Goal: Check status: Check status

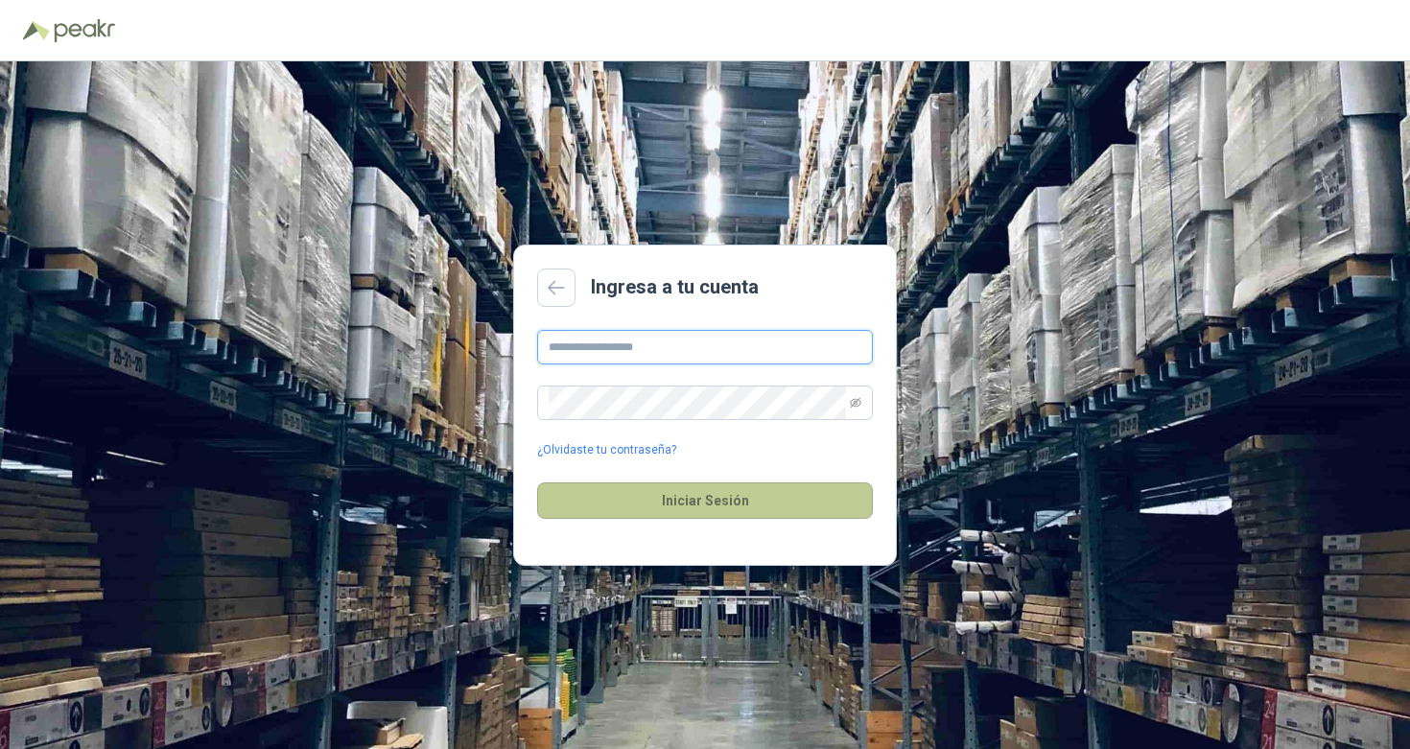
type input "**********"
click at [622, 500] on button "Iniciar Sesión" at bounding box center [705, 500] width 336 height 36
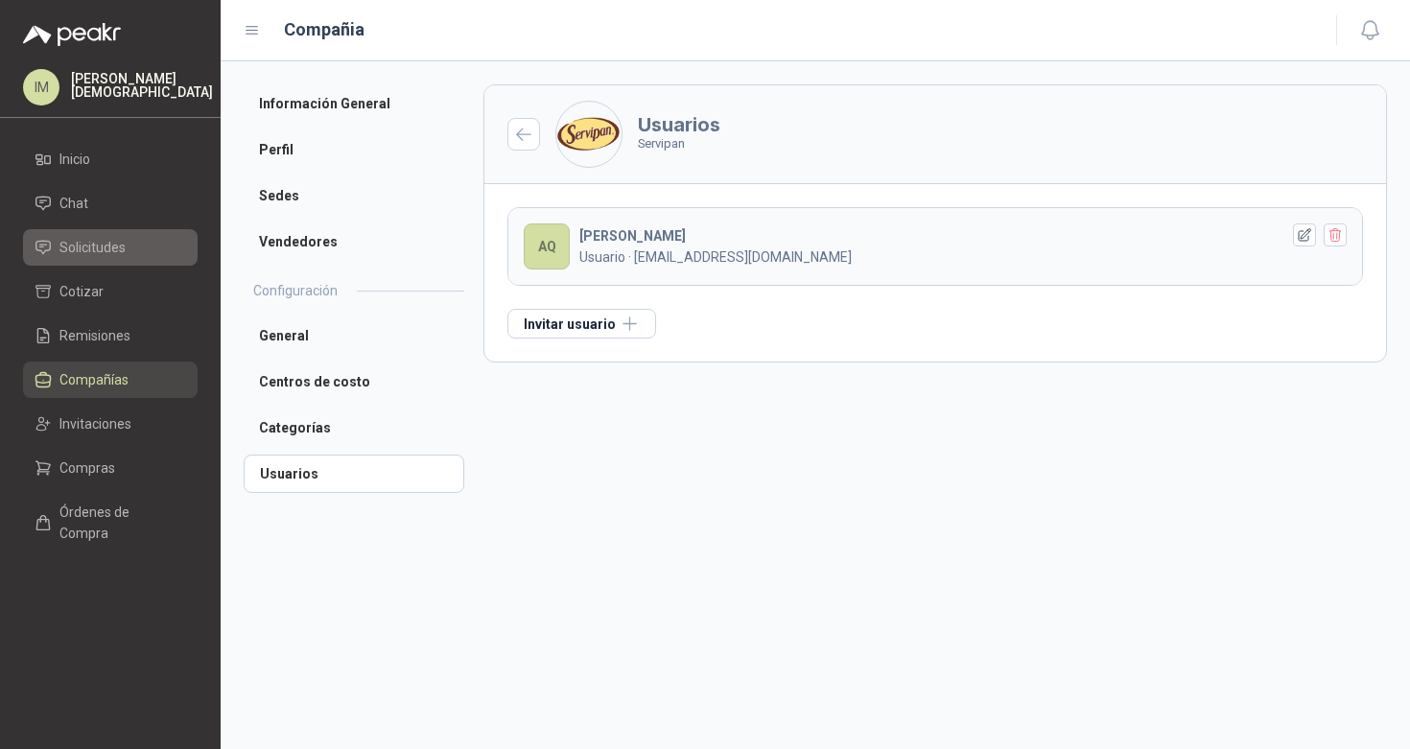
click at [97, 234] on link "Solicitudes" at bounding box center [110, 247] width 175 height 36
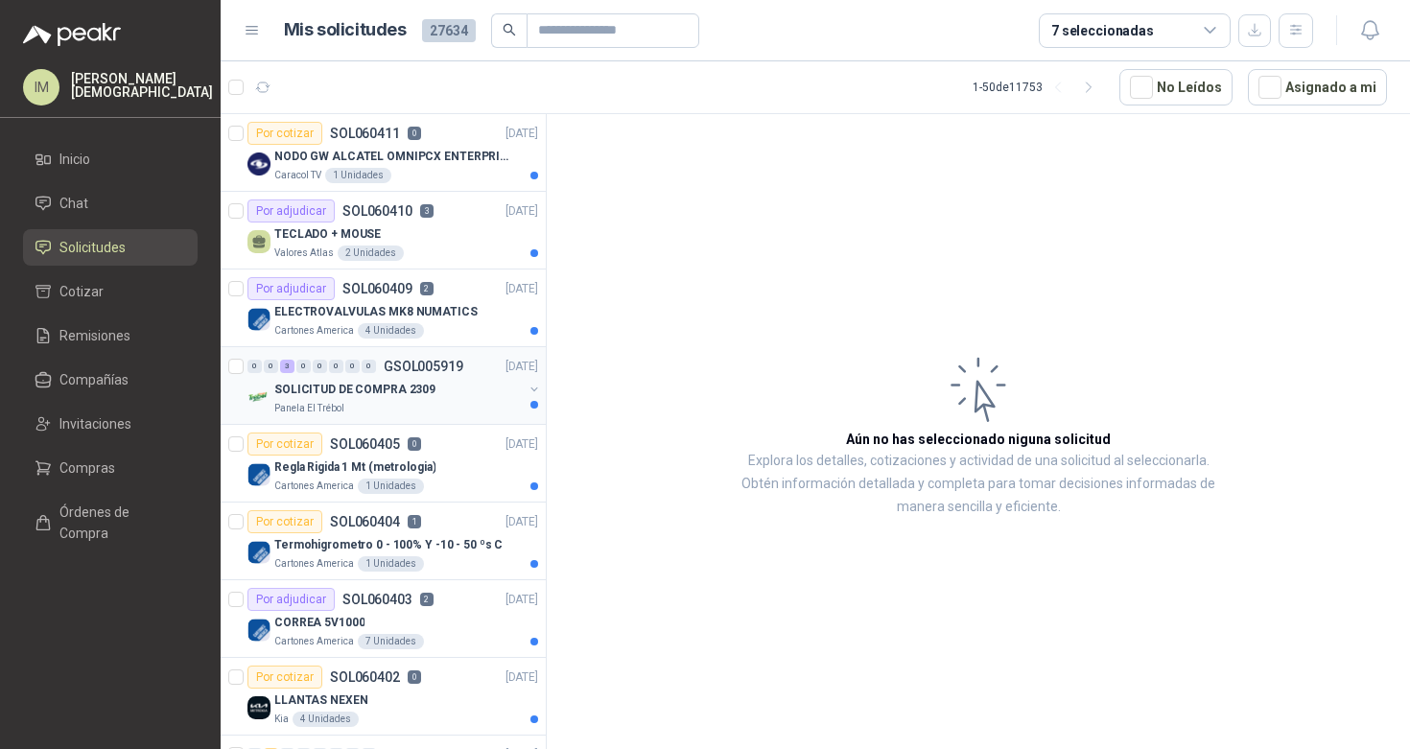
click at [435, 398] on div "SOLICITUD DE COMPRA 2309" at bounding box center [398, 389] width 248 height 23
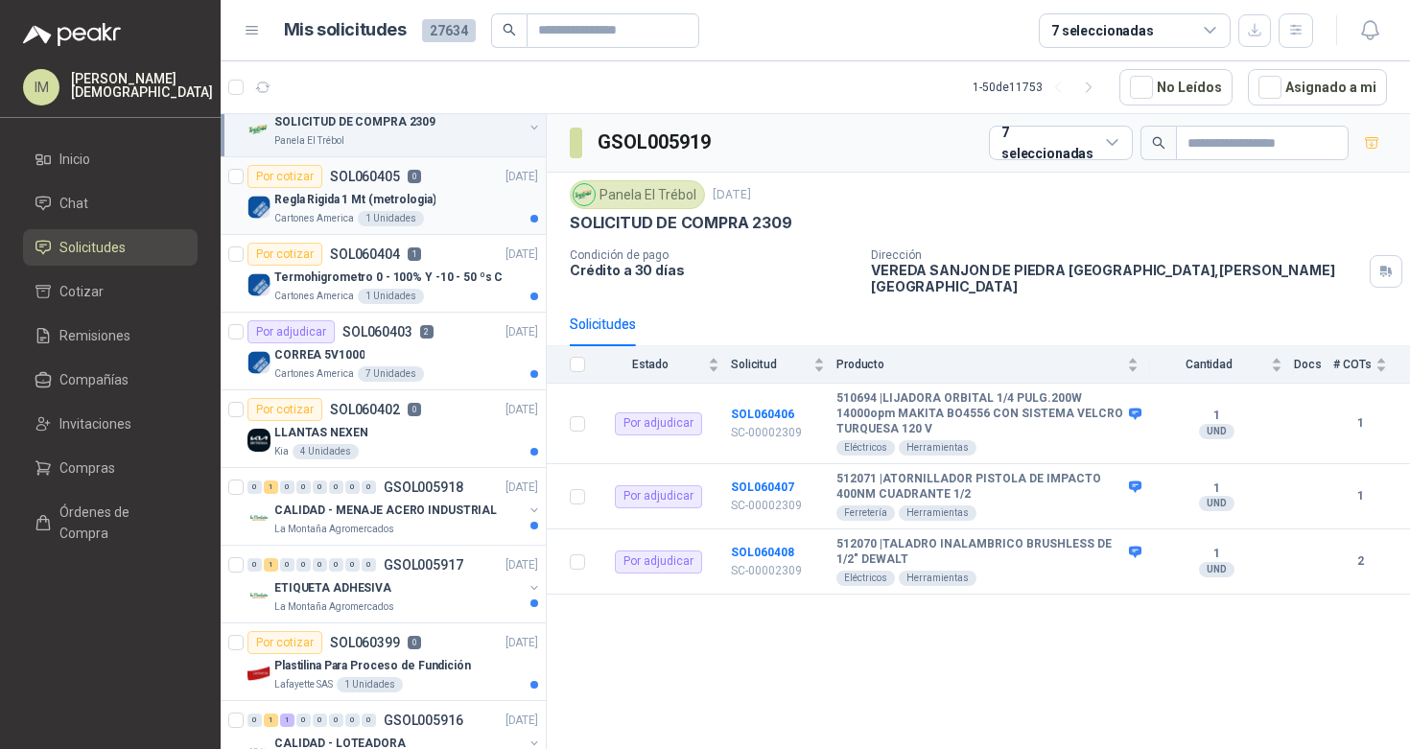
scroll to position [273, 0]
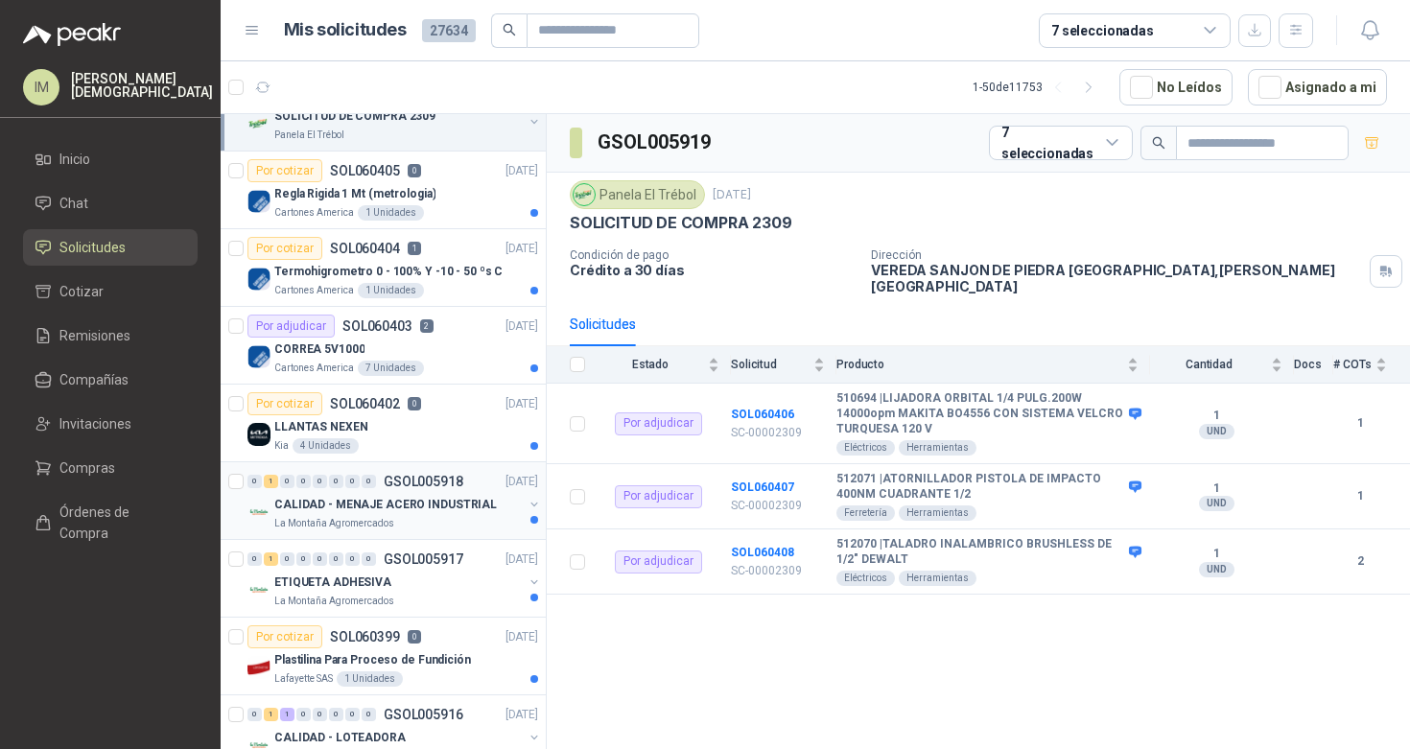
click at [423, 519] on div "La Montaña Agromercados" at bounding box center [398, 523] width 248 height 15
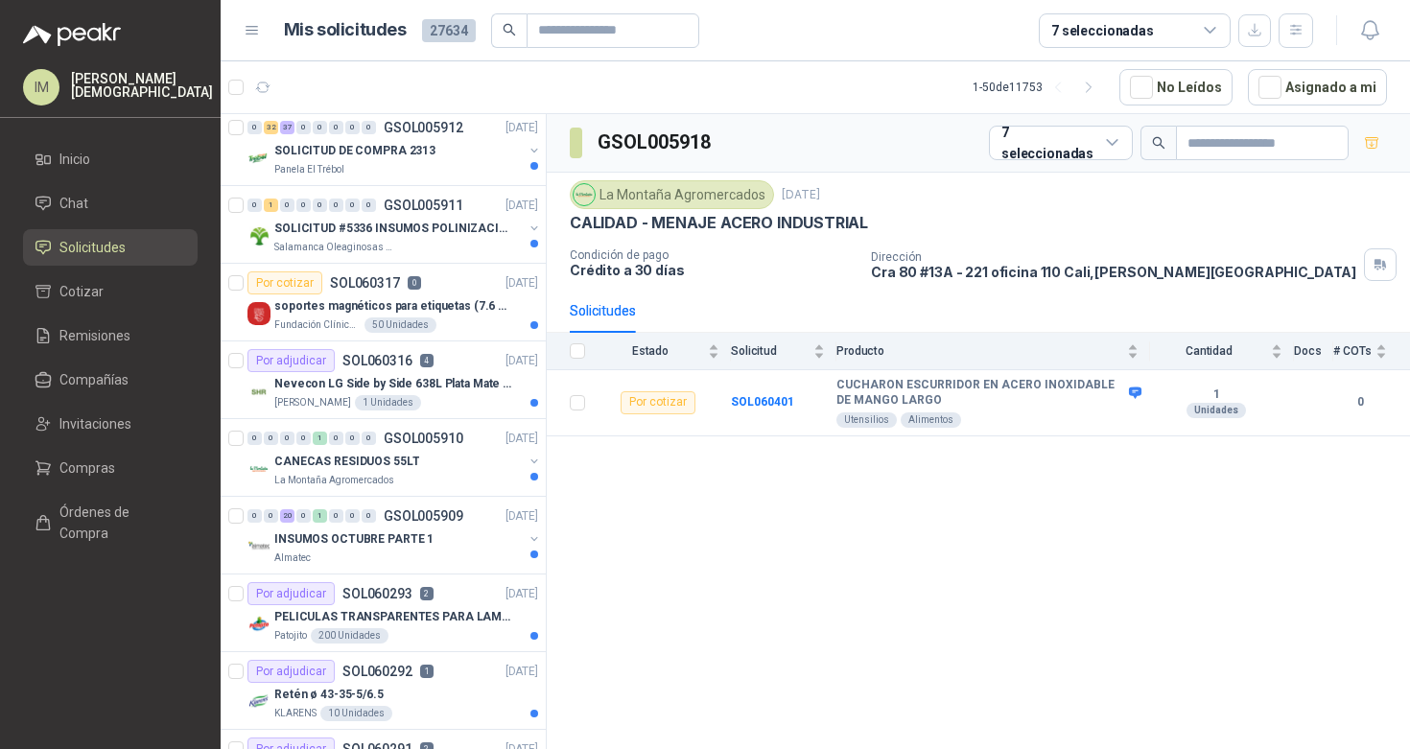
scroll to position [1560, 0]
click at [421, 475] on div "La Montaña Agromercados" at bounding box center [398, 479] width 248 height 15
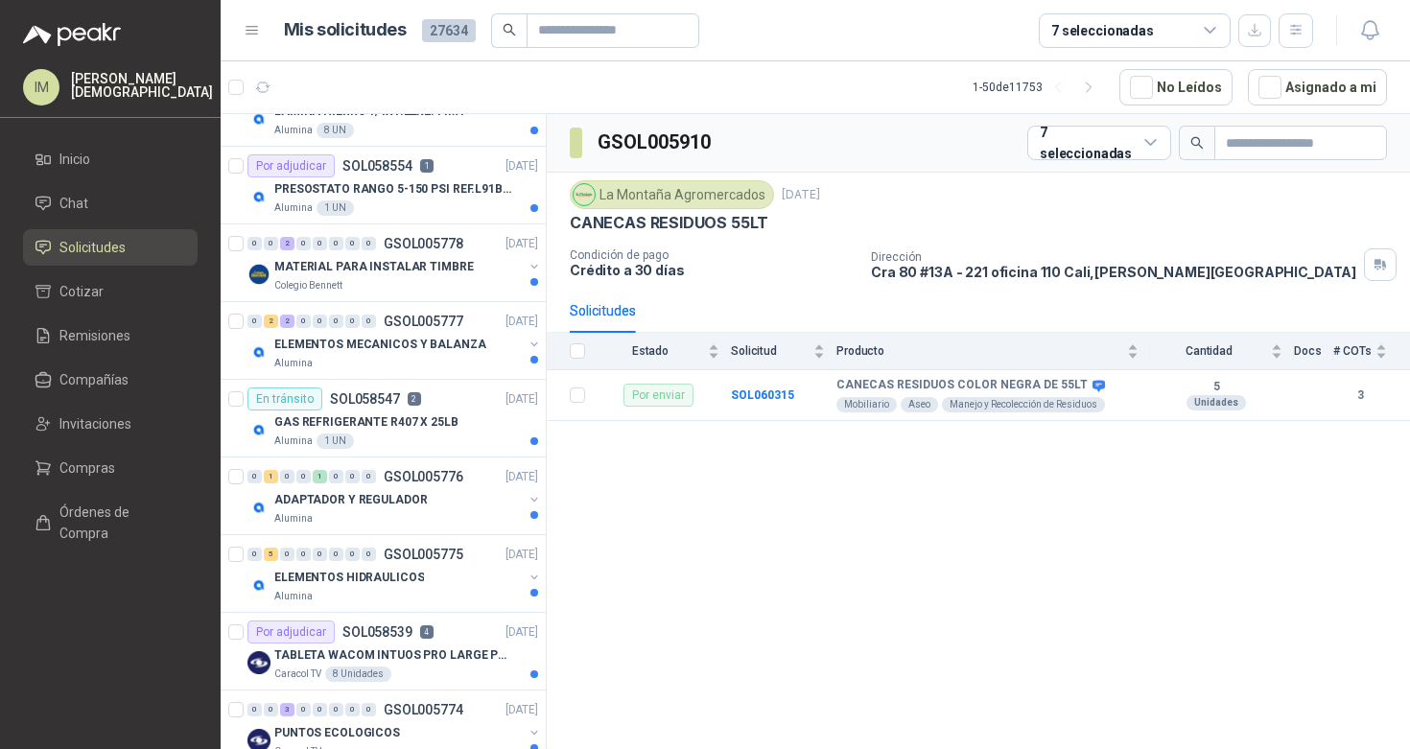
scroll to position [3270, 0]
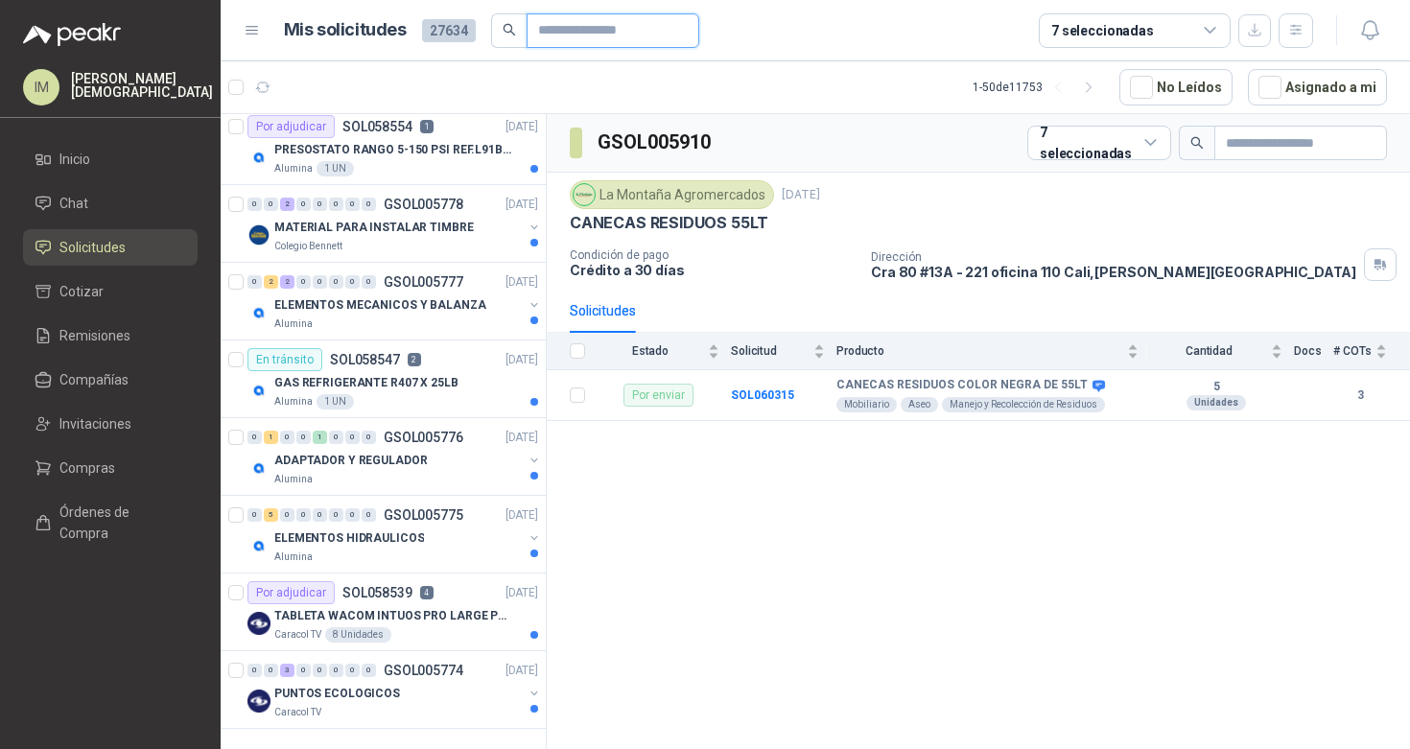
click at [569, 27] on input "text" at bounding box center [605, 30] width 134 height 33
click at [807, 33] on article "Mis solicitudes 27634 7 seleccionadas" at bounding box center [799, 30] width 1030 height 35
click at [1290, 31] on icon "button" at bounding box center [1296, 30] width 16 height 16
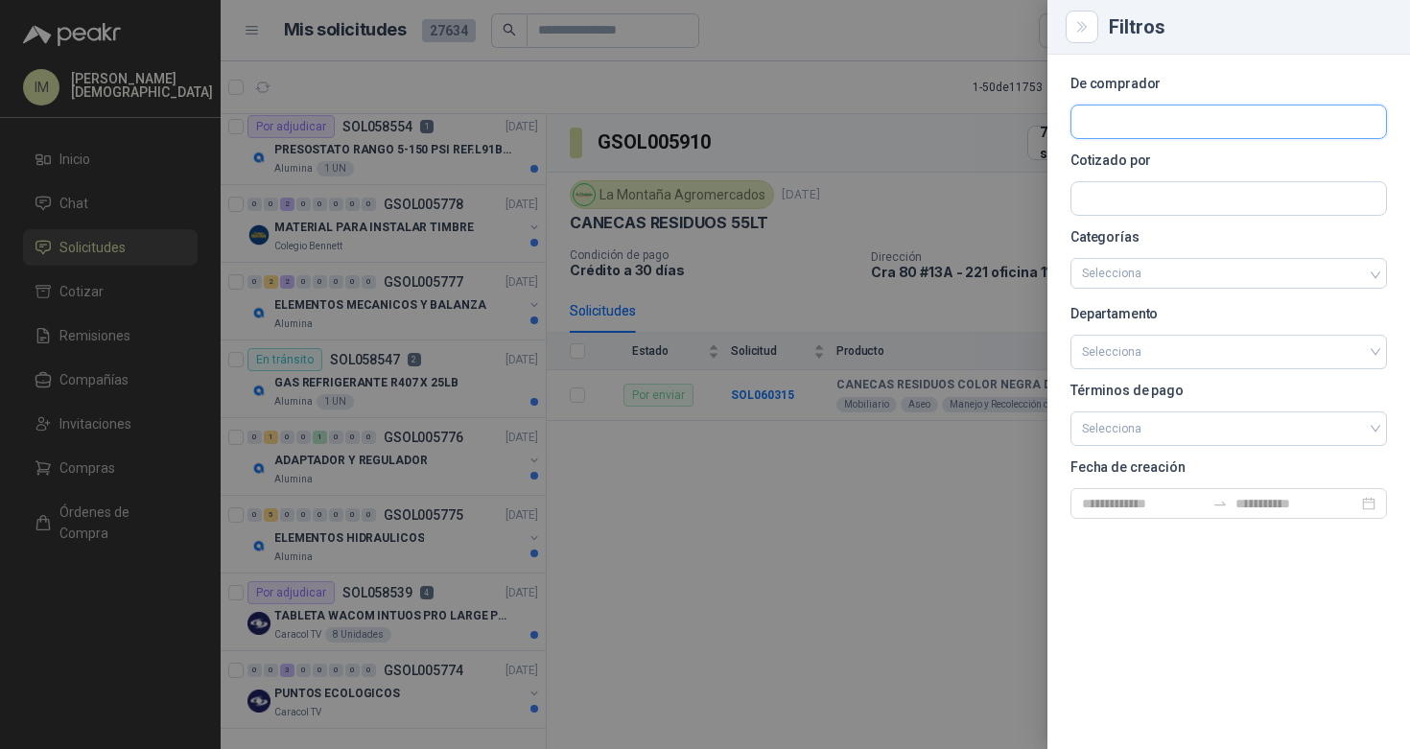
click at [1174, 126] on input "text" at bounding box center [1228, 121] width 315 height 33
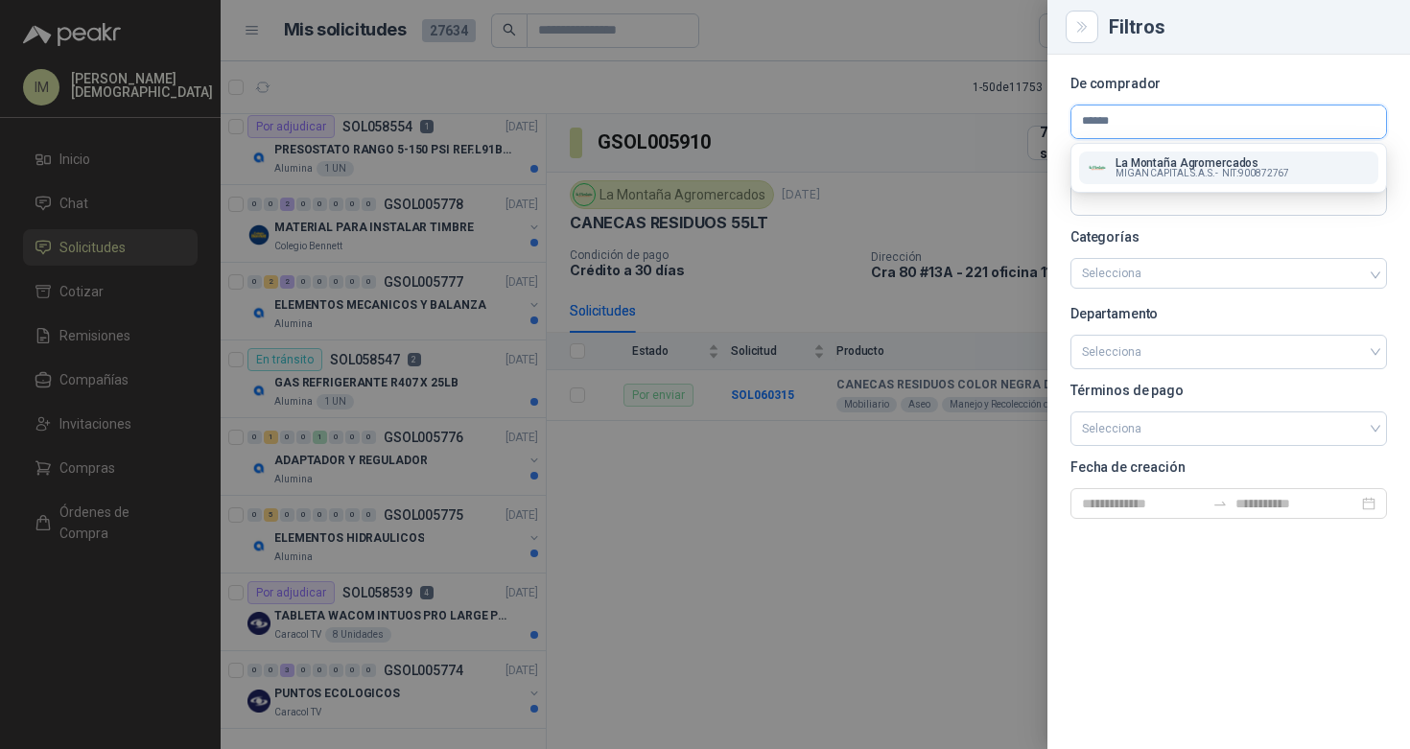
type input "******"
click at [1153, 176] on span "MIGAN CAPITAL S.A.S. -" at bounding box center [1166, 174] width 103 height 10
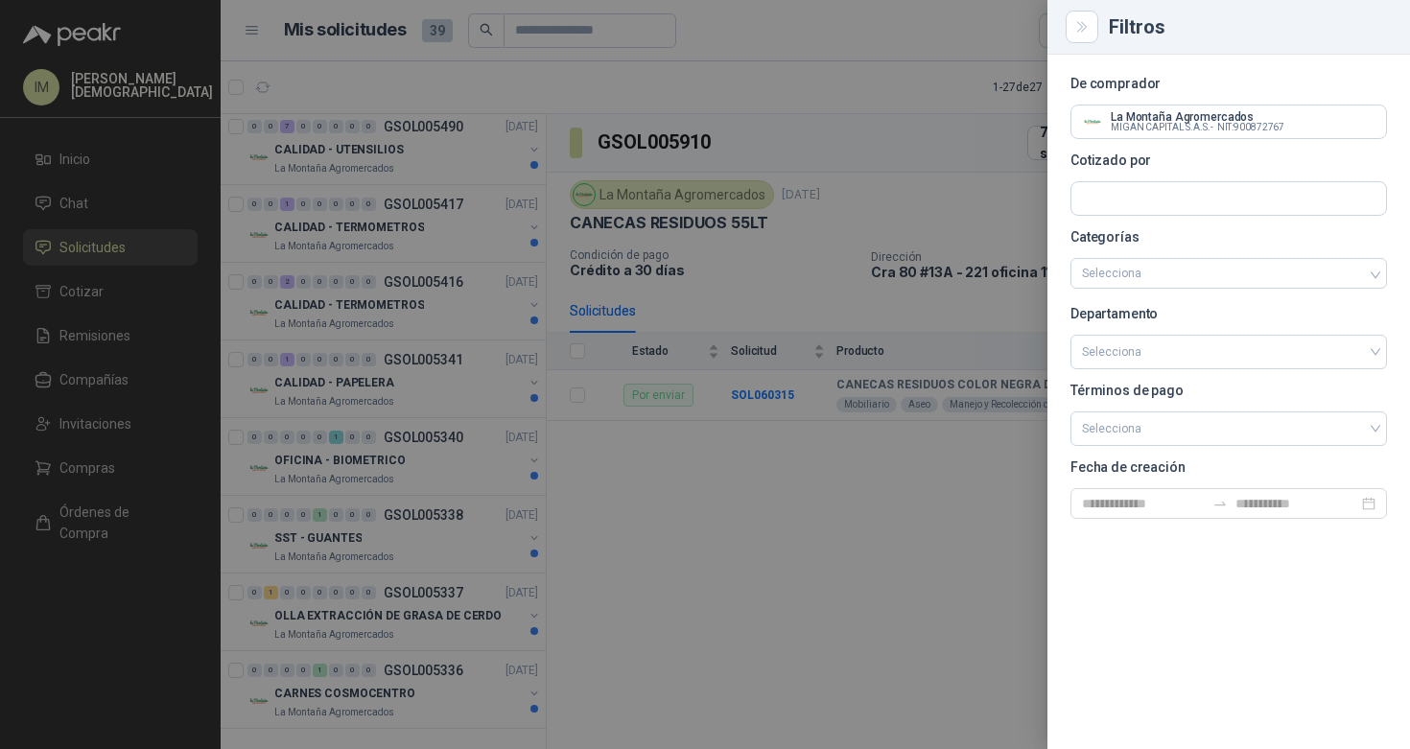
scroll to position [1483, 0]
click at [661, 500] on div at bounding box center [705, 374] width 1410 height 749
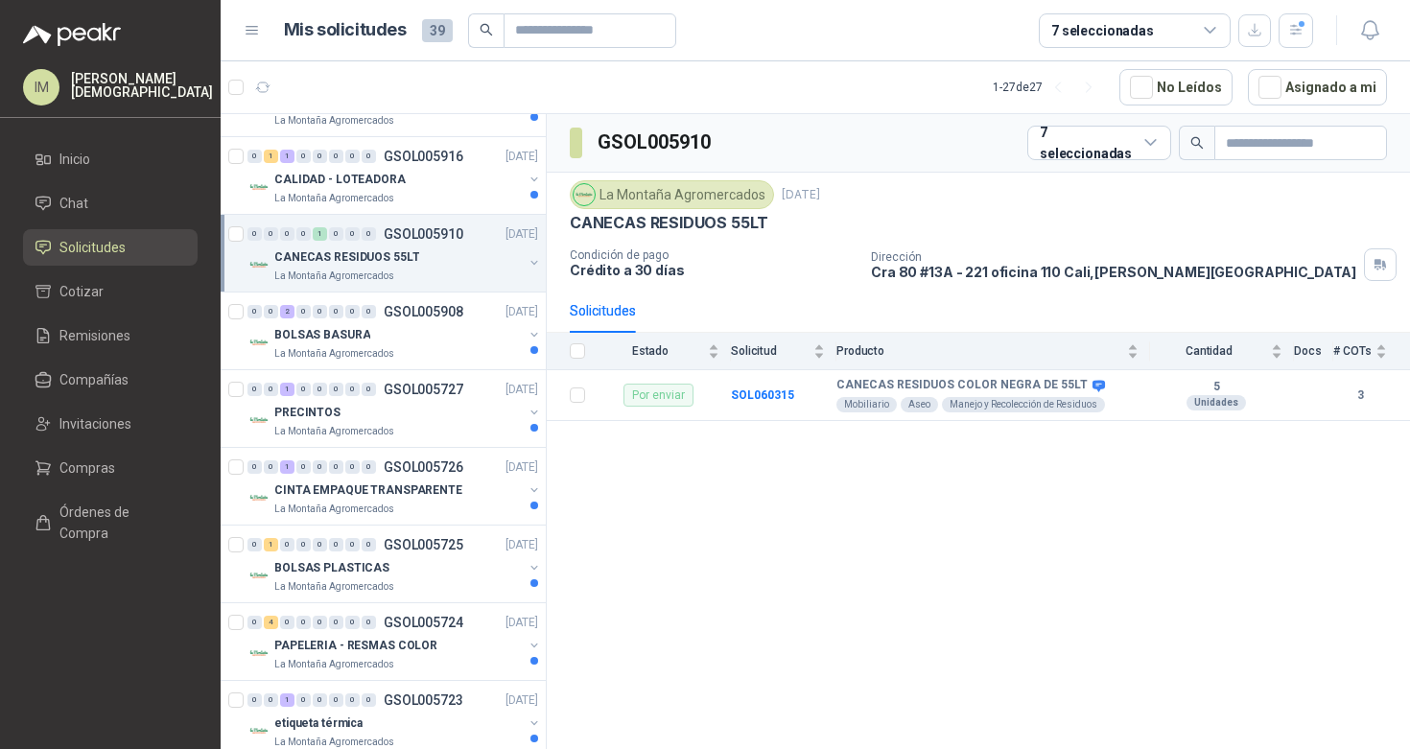
scroll to position [0, 0]
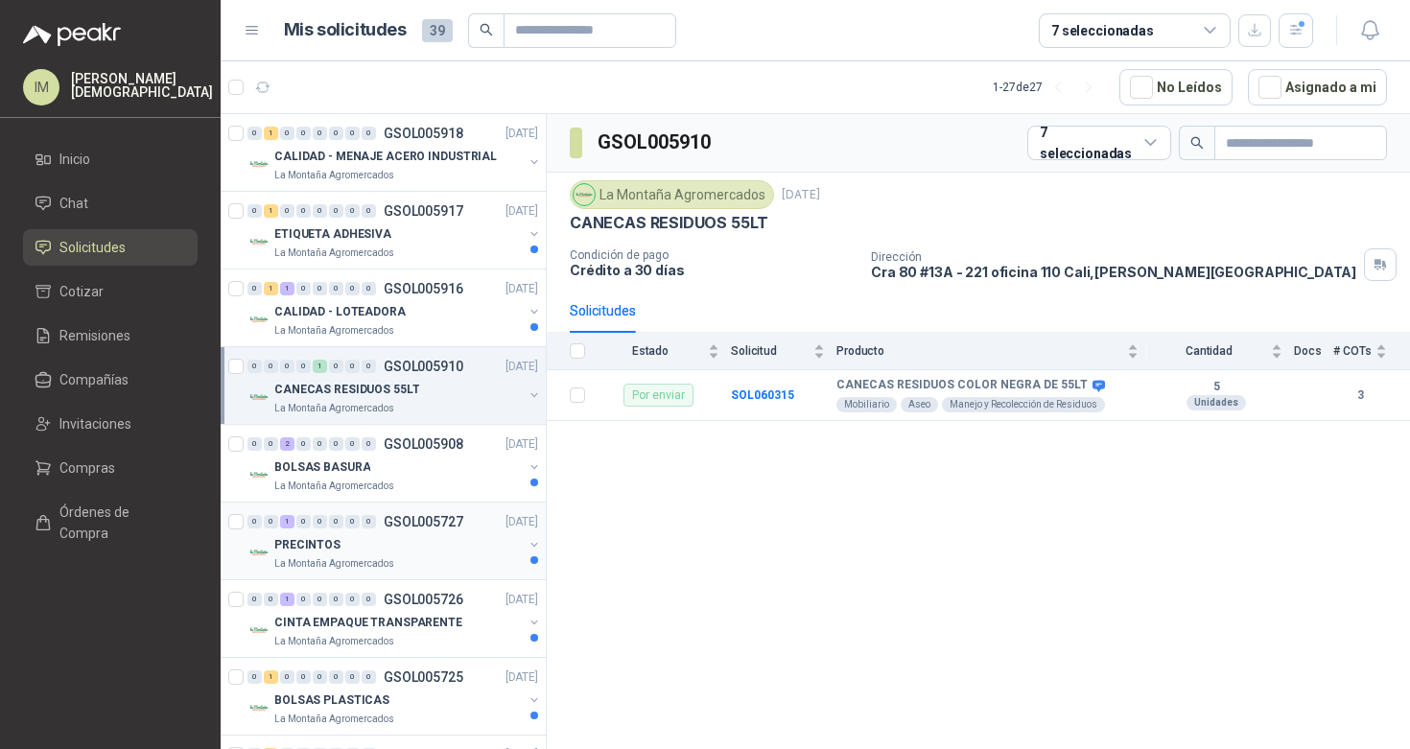
click at [390, 546] on div "PRECINTOS" at bounding box center [398, 544] width 248 height 23
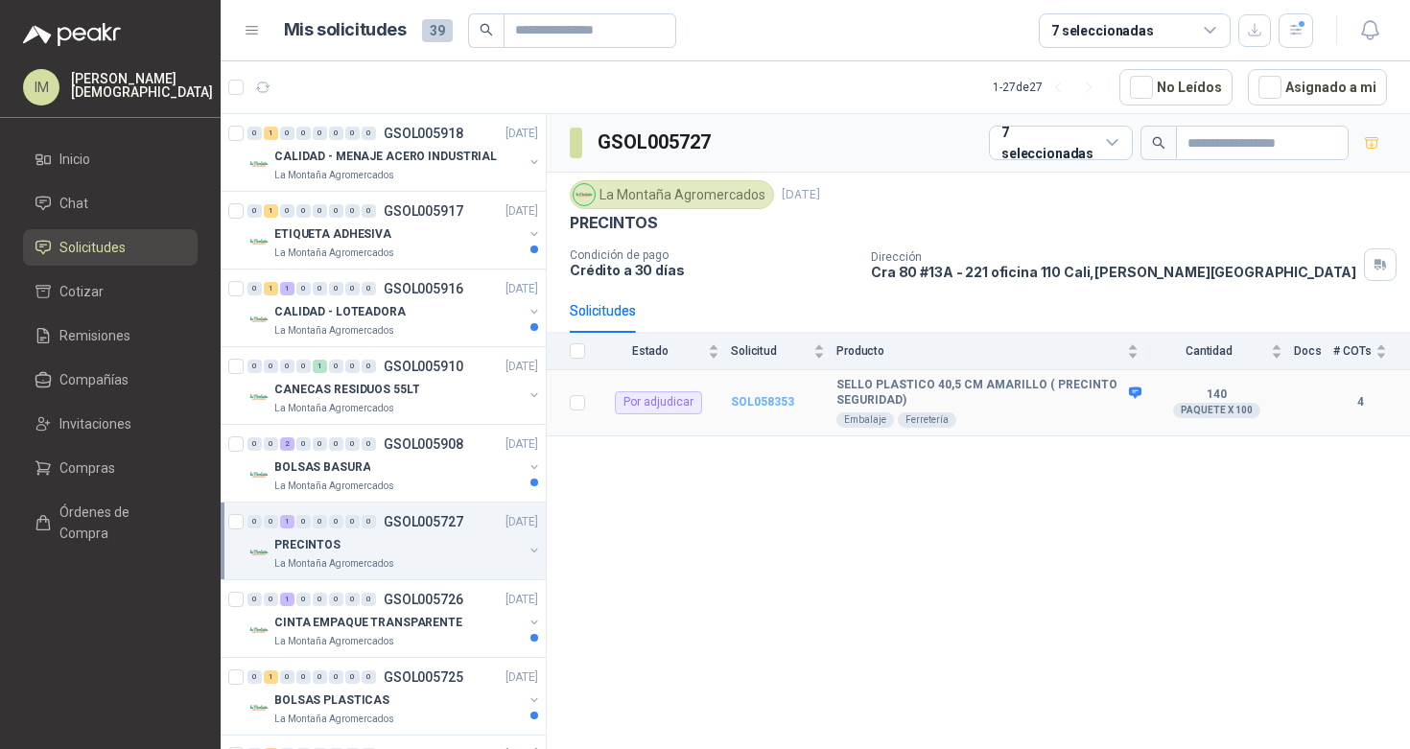
click at [767, 402] on b "SOL058353" at bounding box center [762, 401] width 63 height 13
